Goal: Find specific page/section: Find specific page/section

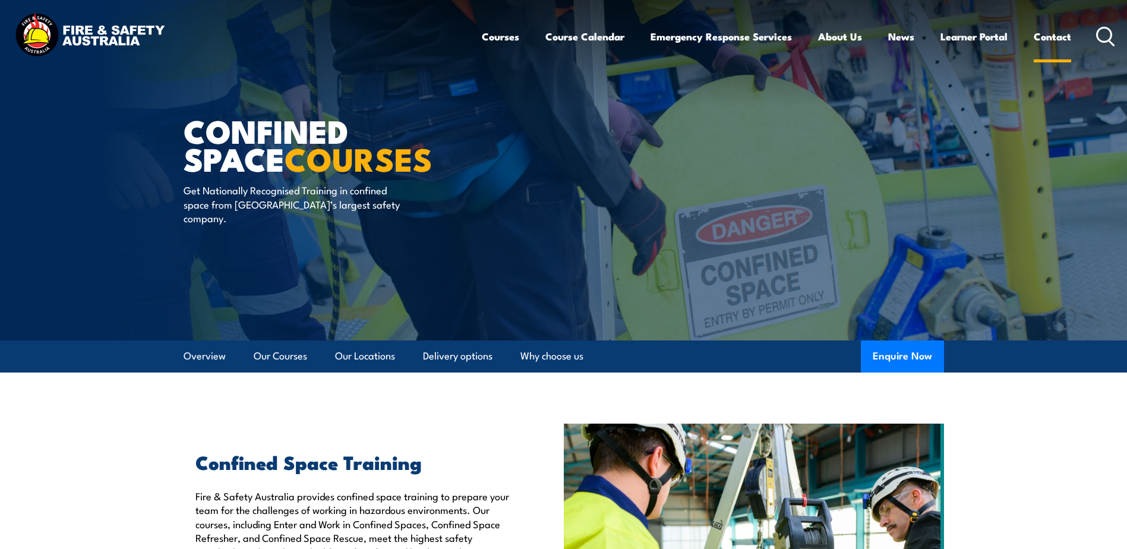
click at [1054, 35] on link "Contact" at bounding box center [1052, 36] width 37 height 31
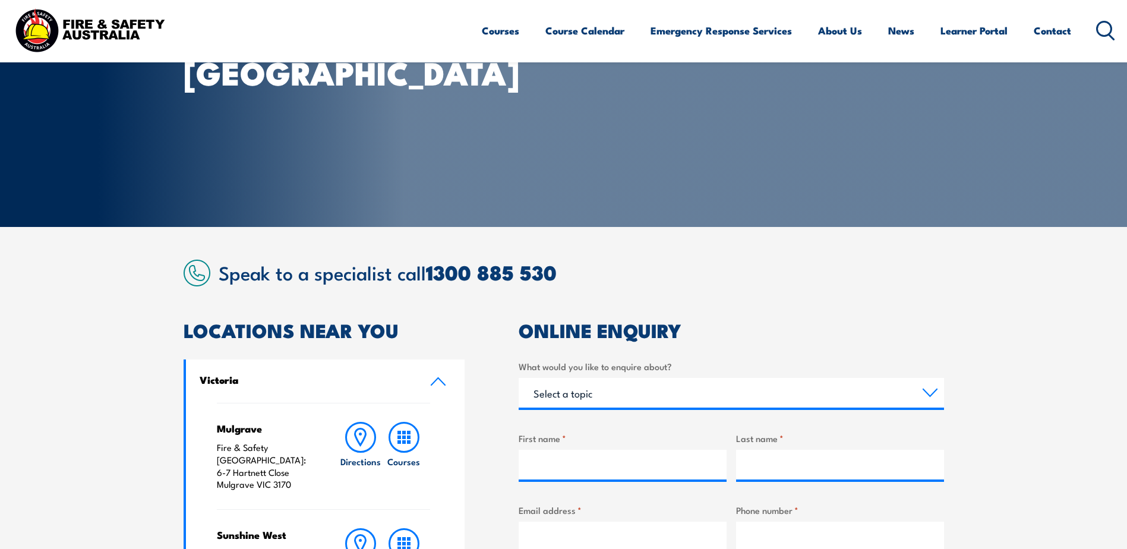
scroll to position [119, 0]
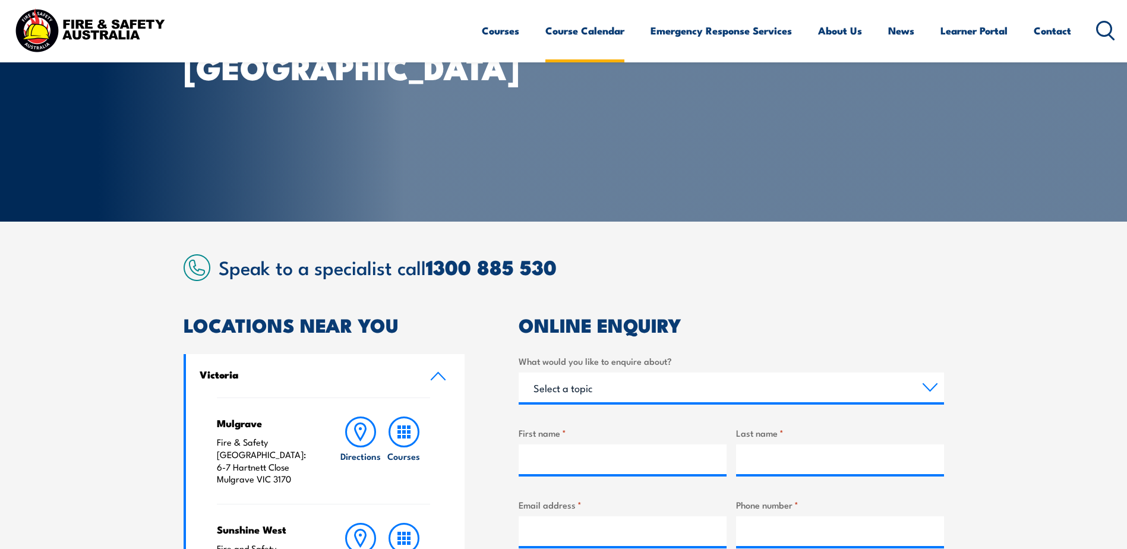
click at [566, 29] on link "Course Calendar" at bounding box center [584, 30] width 79 height 31
click at [586, 28] on link "Course Calendar" at bounding box center [584, 30] width 79 height 31
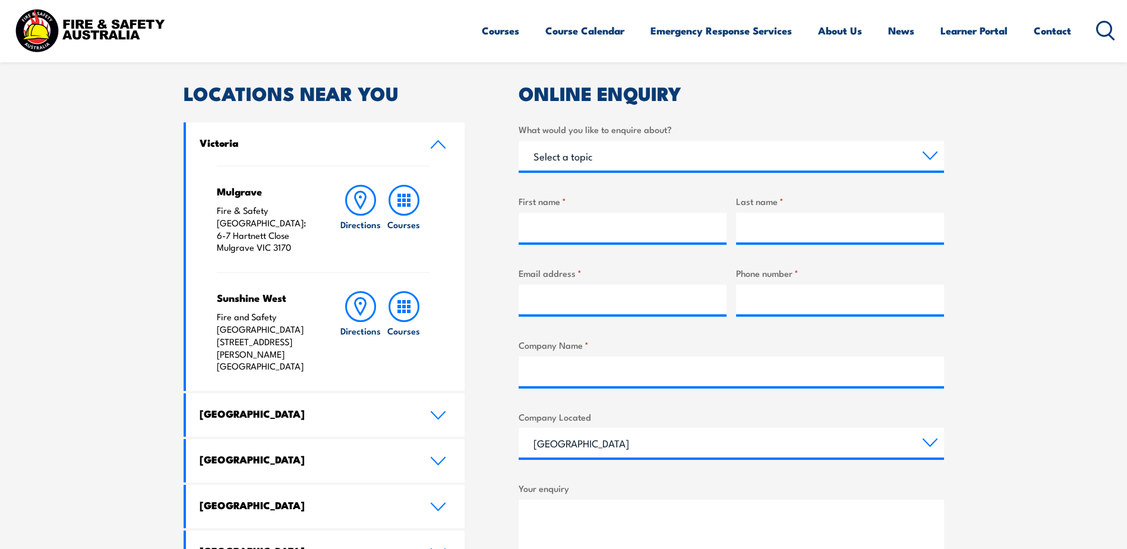
scroll to position [356, 0]
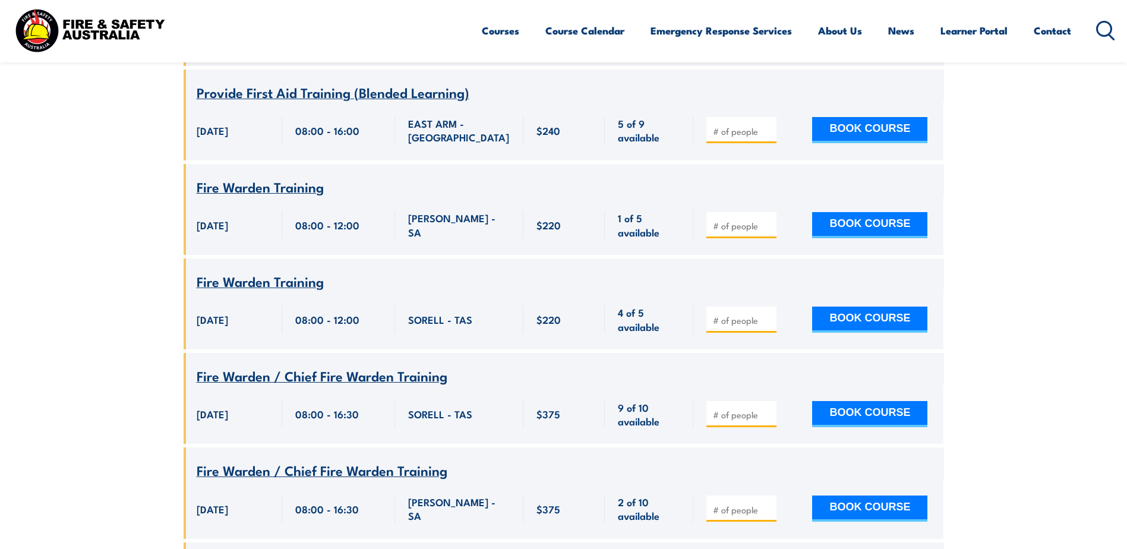
scroll to position [2198, 0]
